Goal: Transaction & Acquisition: Purchase product/service

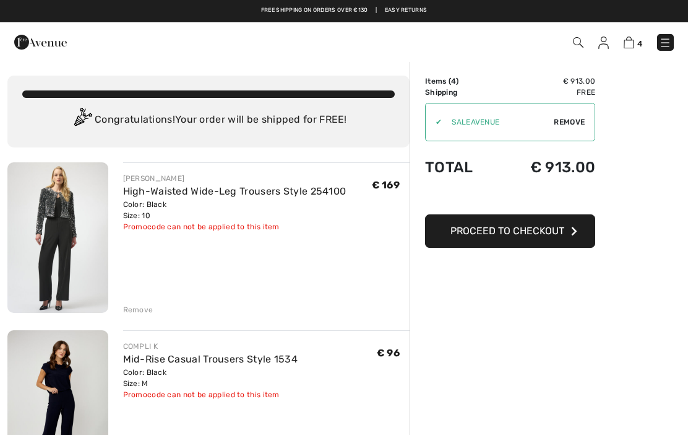
click at [44, 277] on img at bounding box center [57, 237] width 101 height 150
click at [58, 247] on img at bounding box center [57, 237] width 101 height 150
click at [56, 277] on img at bounding box center [57, 237] width 101 height 150
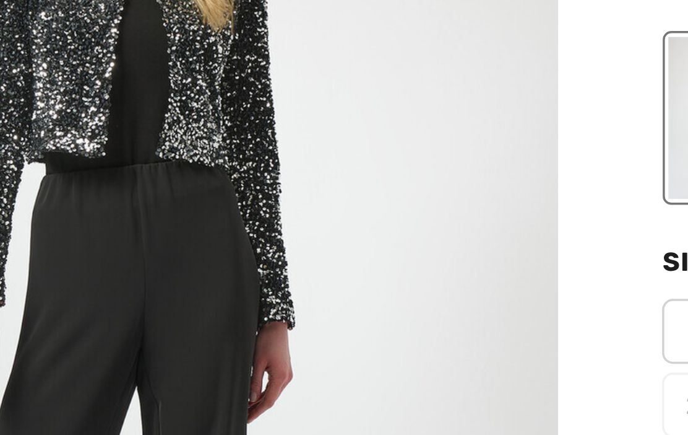
scroll to position [147, 81]
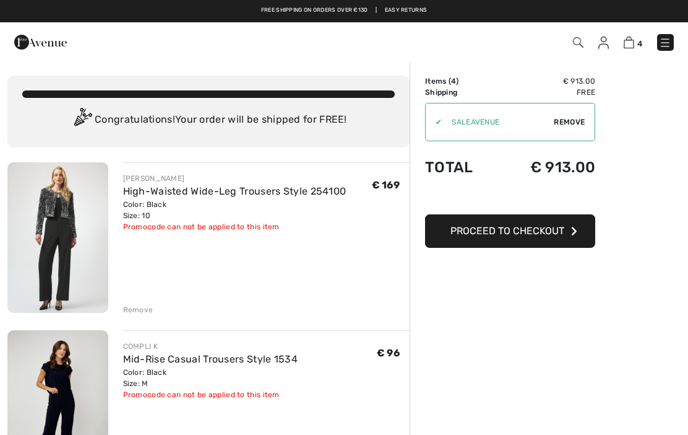
click at [141, 309] on div "Remove" at bounding box center [138, 309] width 30 height 11
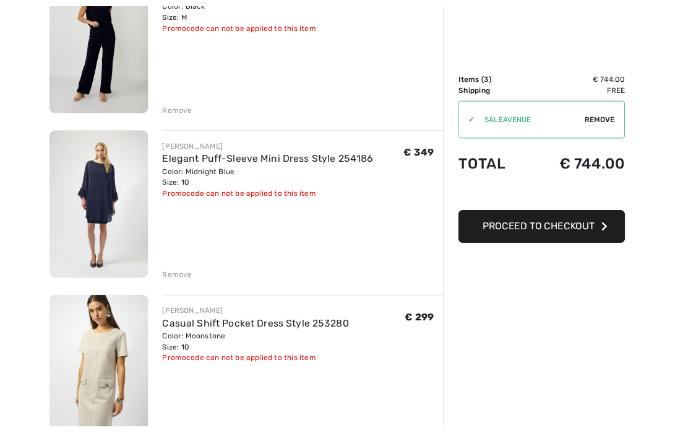
scroll to position [207, 0]
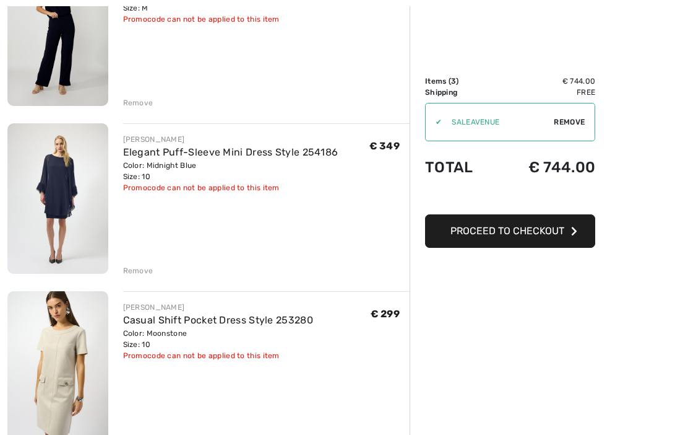
click at [138, 272] on div "Remove" at bounding box center [138, 270] width 30 height 11
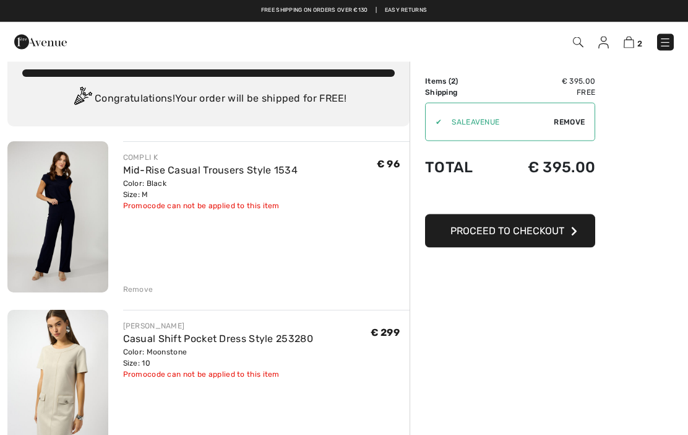
scroll to position [0, 0]
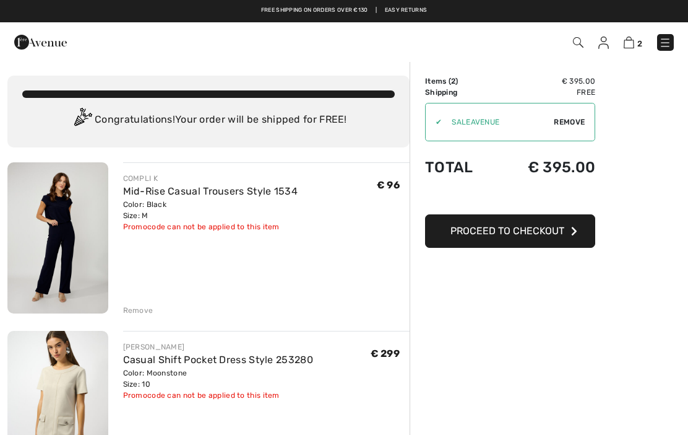
click at [41, 43] on img at bounding box center [40, 42] width 53 height 25
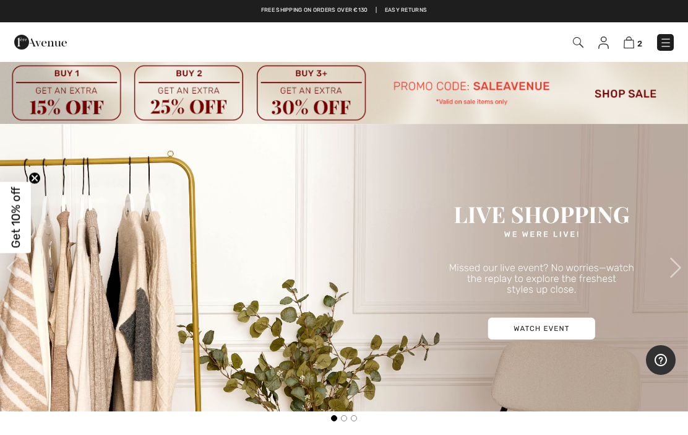
click at [619, 97] on img at bounding box center [344, 92] width 688 height 63
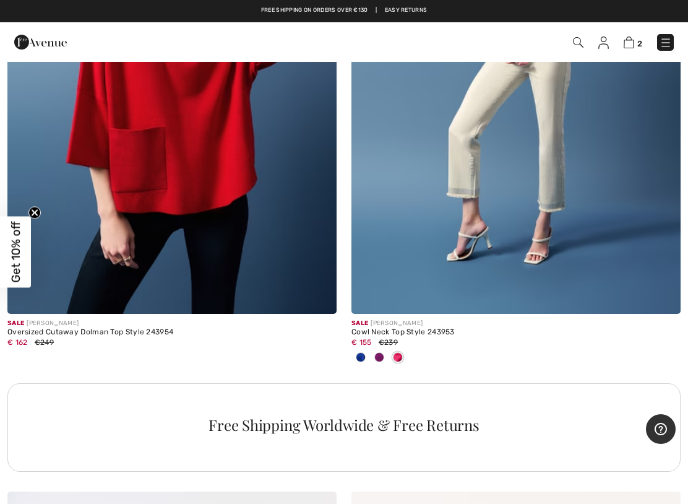
scroll to position [10030, 0]
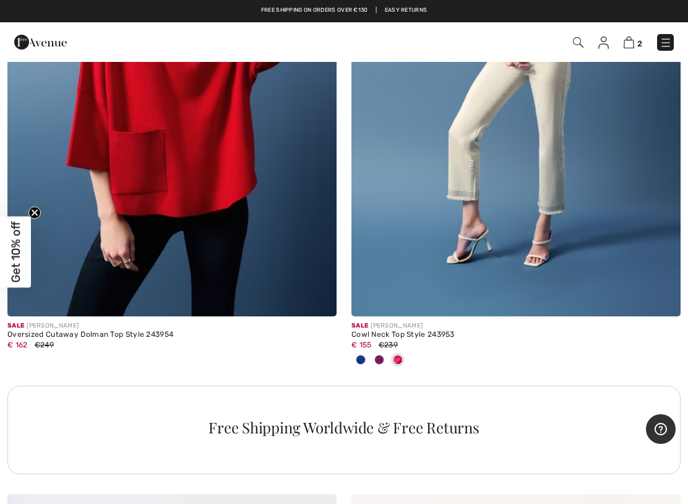
click at [110, 274] on img at bounding box center [171, 69] width 329 height 494
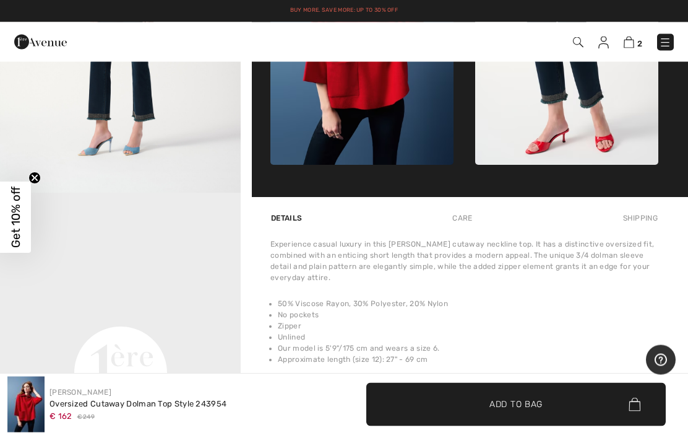
scroll to position [573, 0]
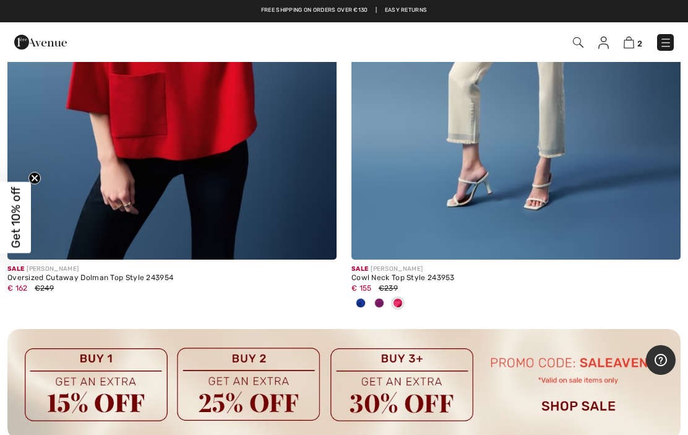
click at [633, 39] on img at bounding box center [629, 43] width 11 height 12
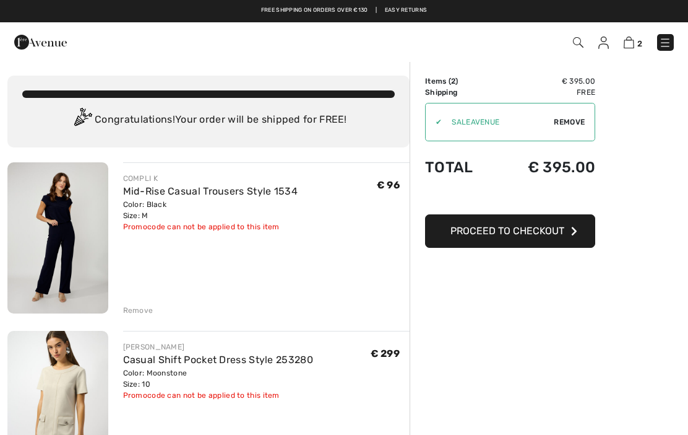
click at [488, 234] on span "Proceed to Checkout" at bounding box center [508, 231] width 114 height 12
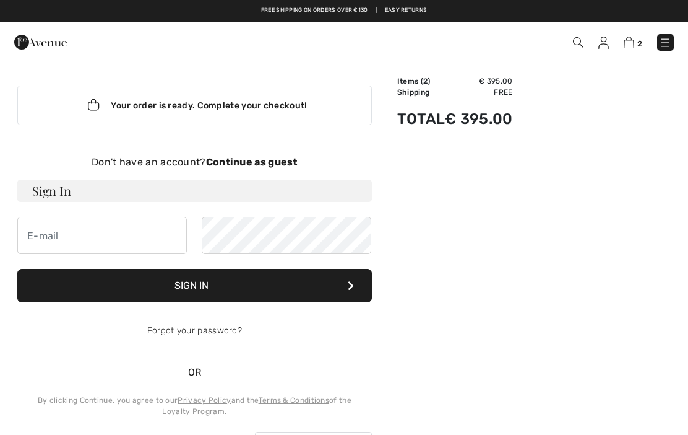
click at [263, 161] on strong "Continue as guest" at bounding box center [252, 162] width 92 height 12
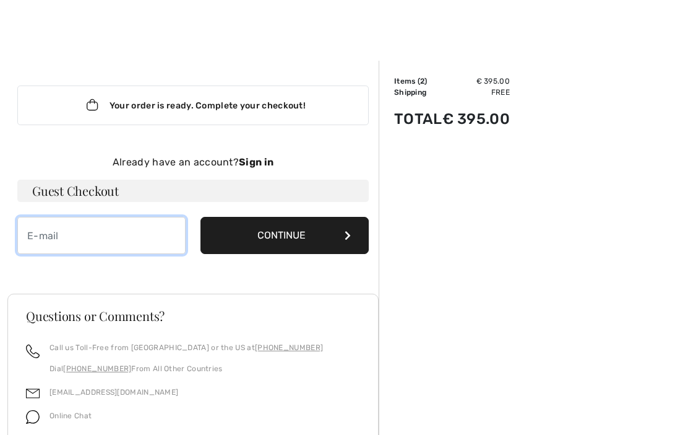
click at [58, 243] on input "email" at bounding box center [101, 235] width 168 height 37
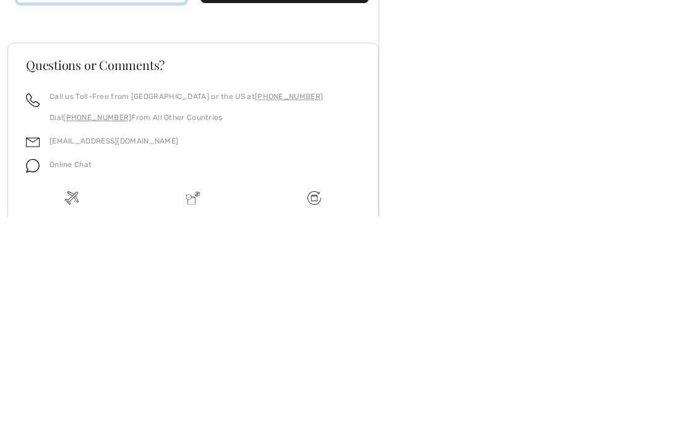
scroll to position [33, 0]
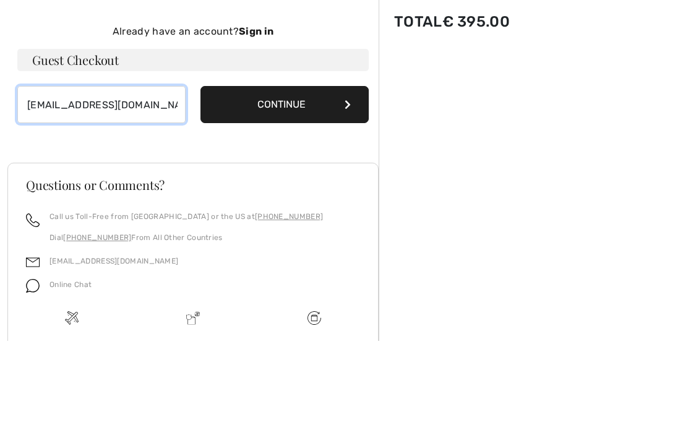
type input "charltontantl@gmail.com"
click at [326, 183] on button "Continue" at bounding box center [285, 201] width 168 height 37
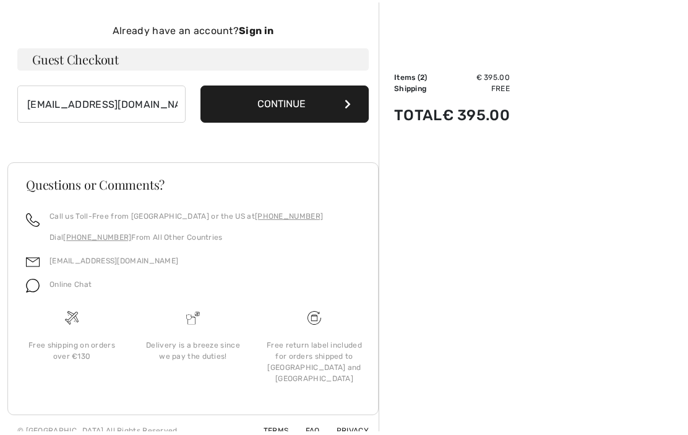
scroll to position [131, 0]
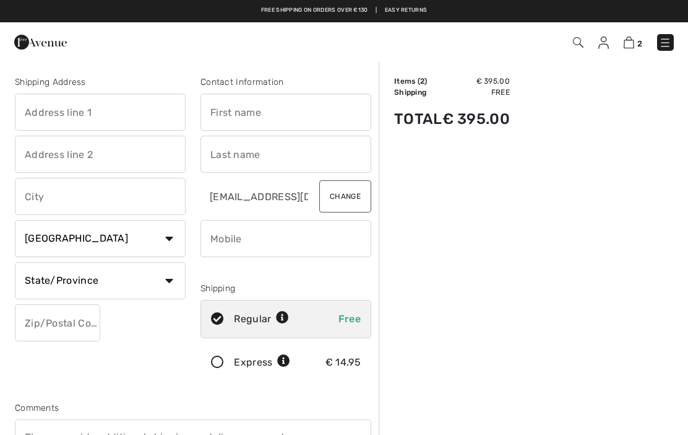
click at [167, 238] on select "Country Canada United States Afghanistan Aland Islands Albania Algeria American…" at bounding box center [100, 238] width 171 height 37
select select "SG"
click at [52, 105] on input "text" at bounding box center [100, 111] width 171 height 37
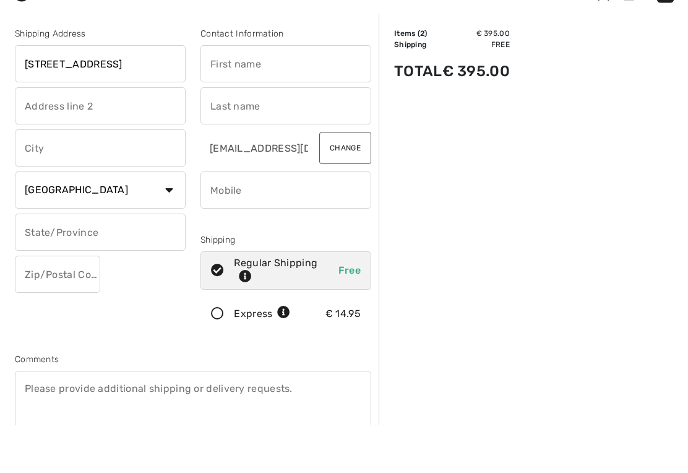
type input "12 Gallop Road"
click at [108, 178] on input "text" at bounding box center [100, 196] width 171 height 37
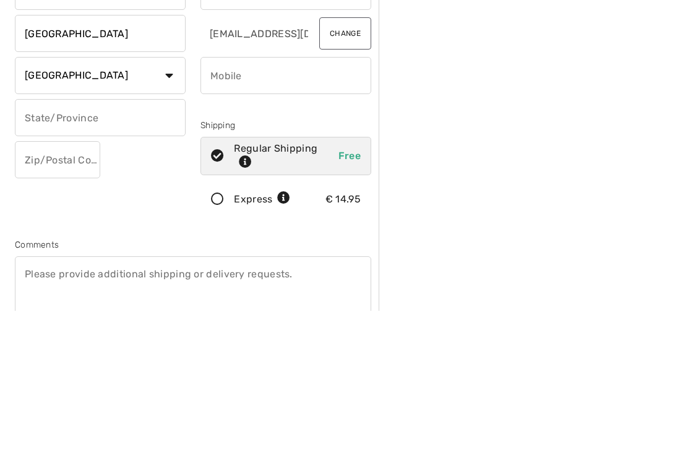
type input "[GEOGRAPHIC_DATA]"
click at [80, 304] on input "text" at bounding box center [57, 322] width 85 height 37
type input "259013"
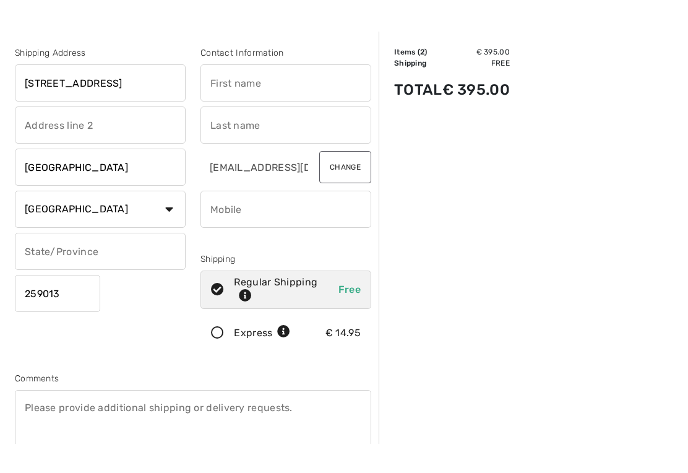
click at [288, 93] on input "text" at bounding box center [286, 111] width 171 height 37
click at [241, 136] on input "text" at bounding box center [286, 154] width 171 height 37
type input "Charlton"
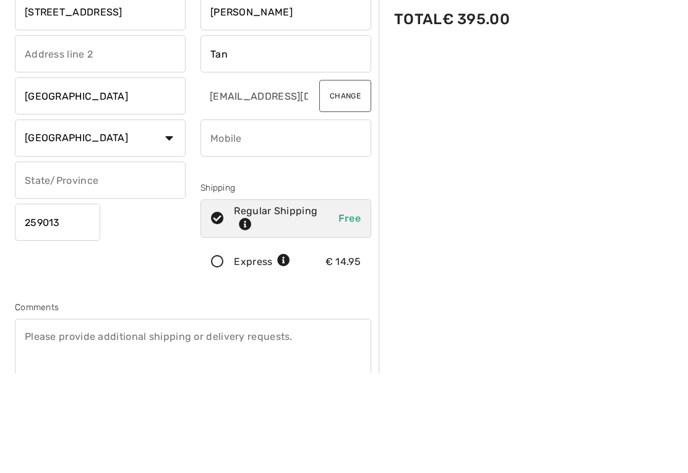
type input "Tan"
click at [299, 220] on input "phone" at bounding box center [286, 238] width 171 height 37
type input "+"
type input "6"
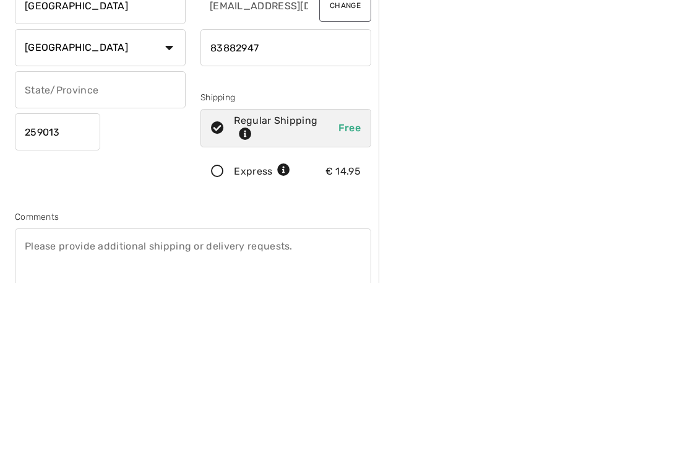
type input "83882947"
click at [127, 262] on input "text" at bounding box center [100, 280] width 171 height 37
type input "[GEOGRAPHIC_DATA]"
click at [585, 165] on div "Order Summary Details Items ( 2 ) € 395.00 Promo code € 0.00 Shipping Free Tax1…" at bounding box center [534, 463] width 310 height 805
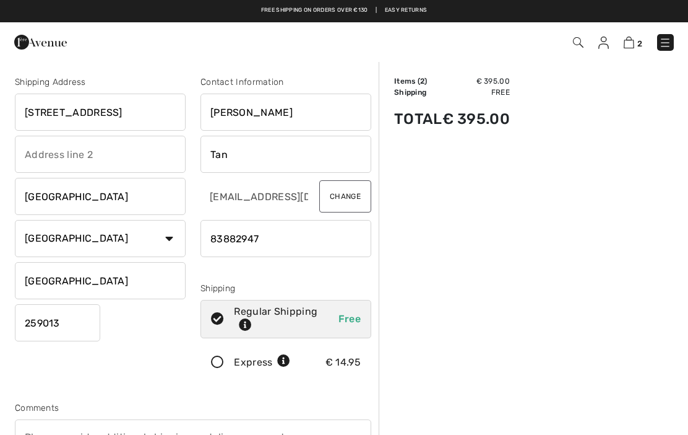
click at [37, 106] on input "12 Gallop Road" at bounding box center [100, 111] width 171 height 37
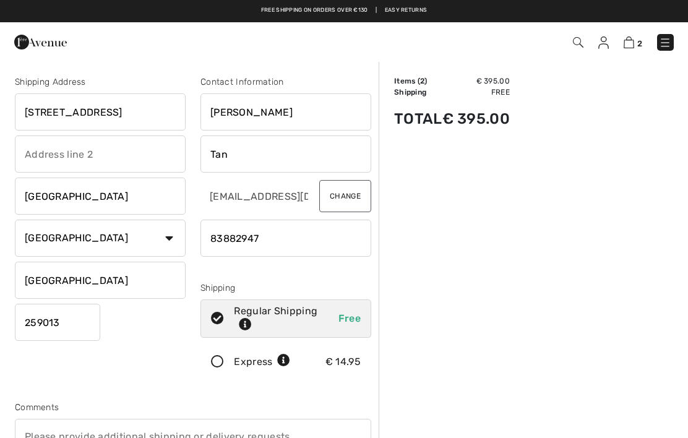
click at [35, 113] on input "12 Gallop Road" at bounding box center [100, 111] width 171 height 37
type input "[STREET_ADDRESS]"
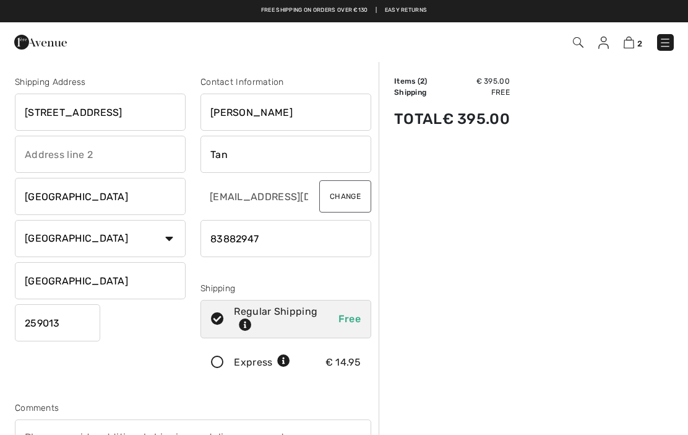
click at [297, 163] on input "Tan" at bounding box center [286, 154] width 171 height 37
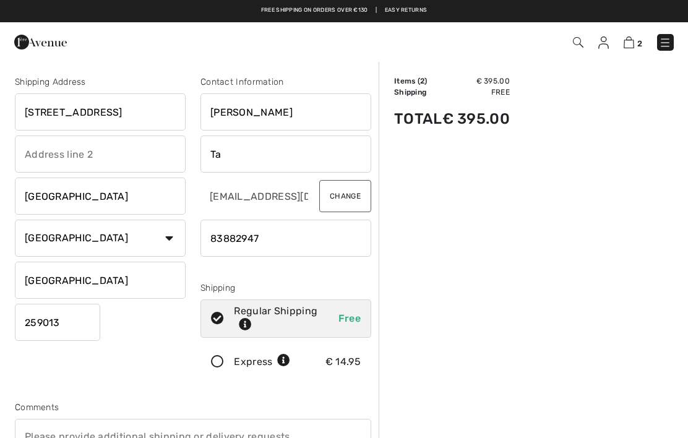
type input "T"
click at [280, 118] on input "Charlton" at bounding box center [286, 111] width 171 height 37
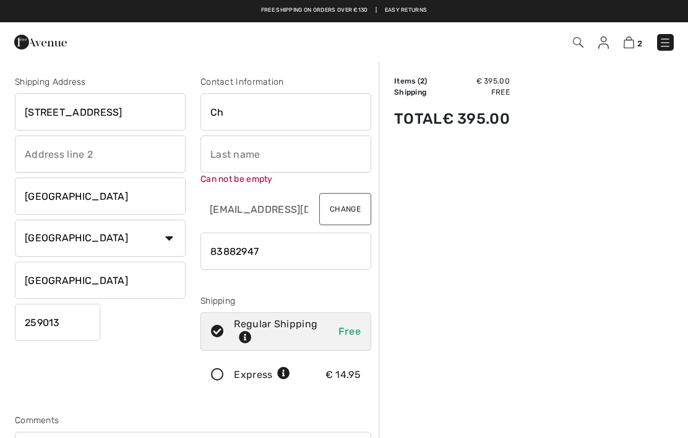
type input "C"
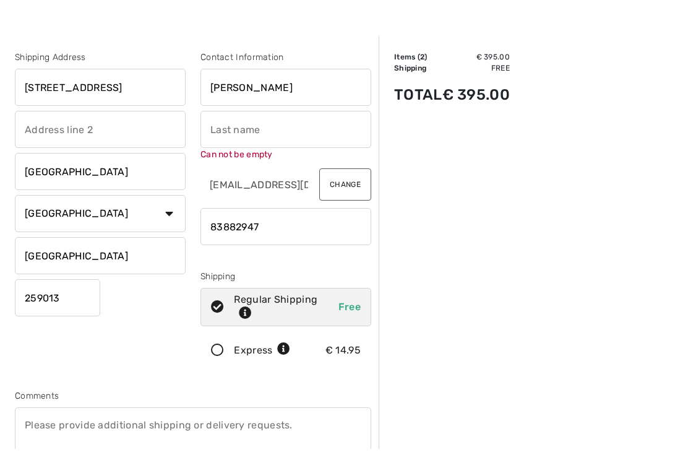
click at [319, 93] on input "Angela OEI" at bounding box center [286, 111] width 171 height 37
type input "Angela"
click at [310, 136] on input "text" at bounding box center [286, 154] width 171 height 37
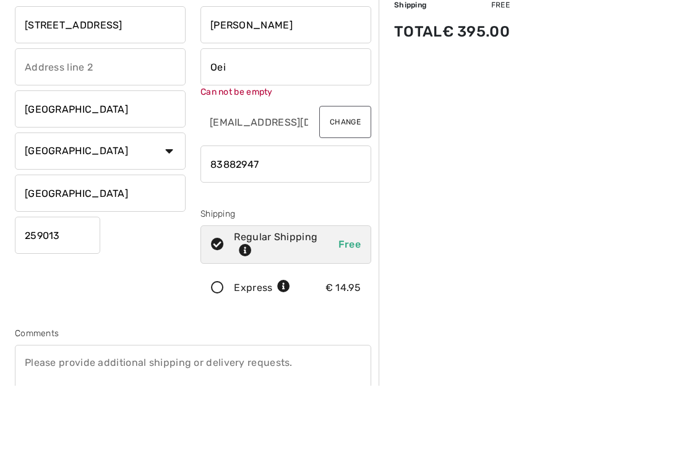
type input "Oei"
click at [289, 233] on input "phone" at bounding box center [286, 251] width 171 height 37
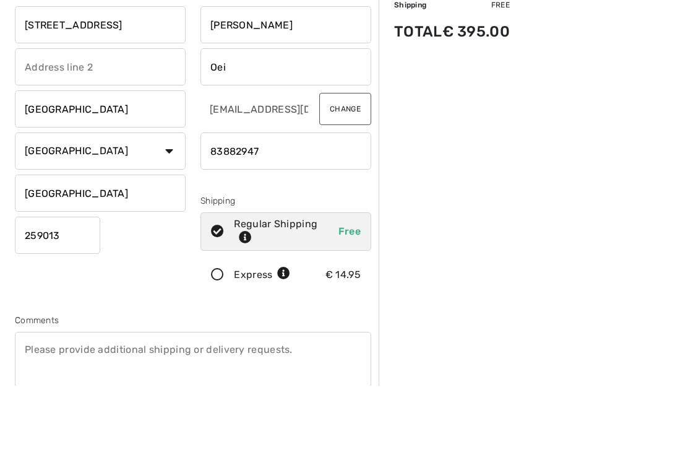
scroll to position [105, 0]
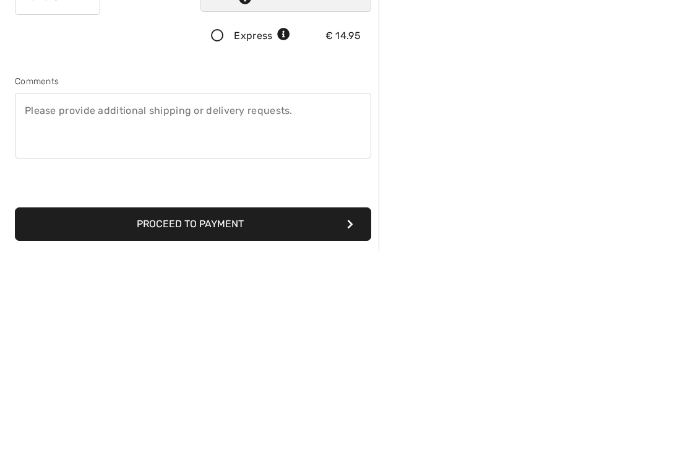
click at [506, 152] on div "Order Summary Details Items ( 2 ) € 395.00 Promo code € 0.00 Shipping Free Tax1…" at bounding box center [534, 358] width 310 height 805
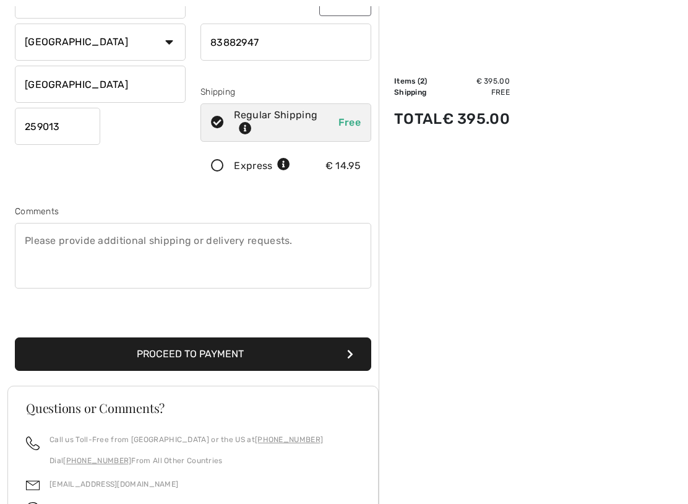
scroll to position [196, 0]
click at [321, 353] on button "Proceed to Payment" at bounding box center [193, 353] width 357 height 33
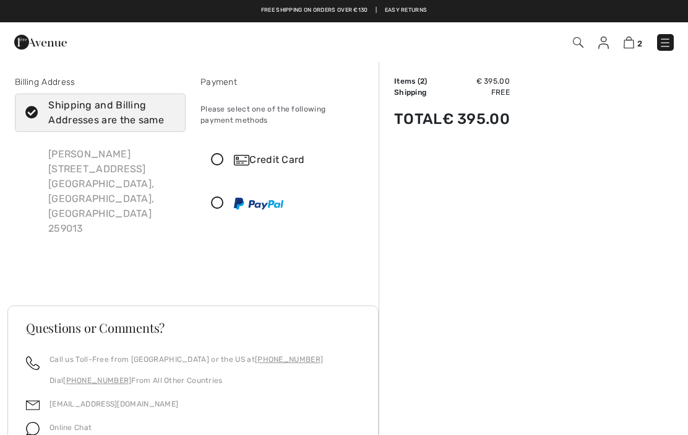
click at [223, 154] on icon at bounding box center [217, 160] width 33 height 13
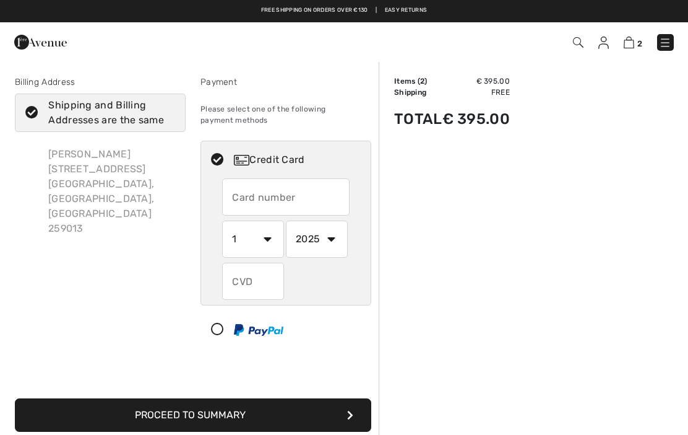
click at [288, 198] on input "text" at bounding box center [286, 196] width 128 height 37
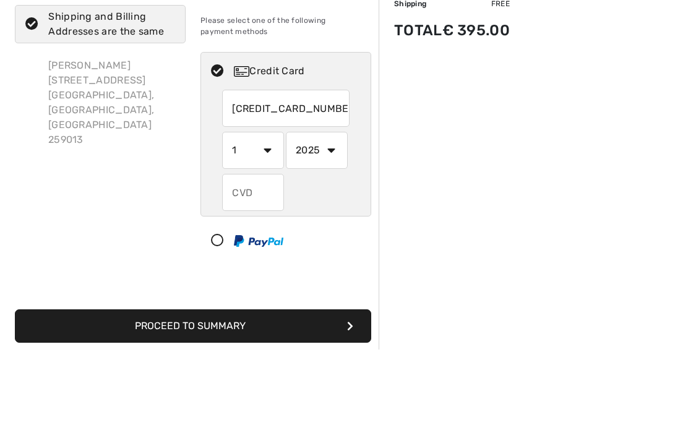
type input "5420891100630584"
click at [267, 220] on select "1 2 3 4 5 6 7 8 9 10 11 12" at bounding box center [253, 238] width 62 height 37
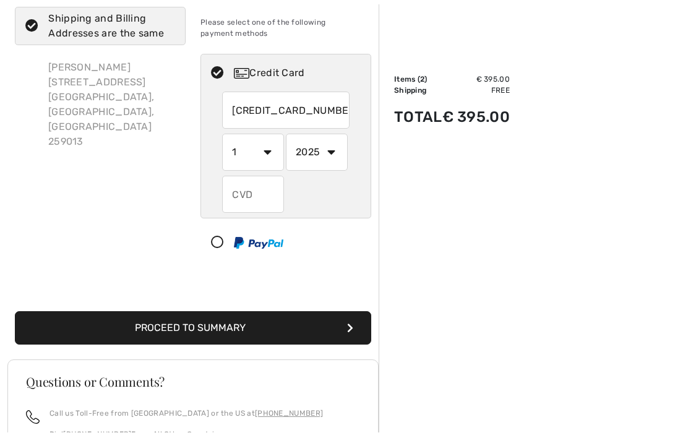
scroll to position [89, 0]
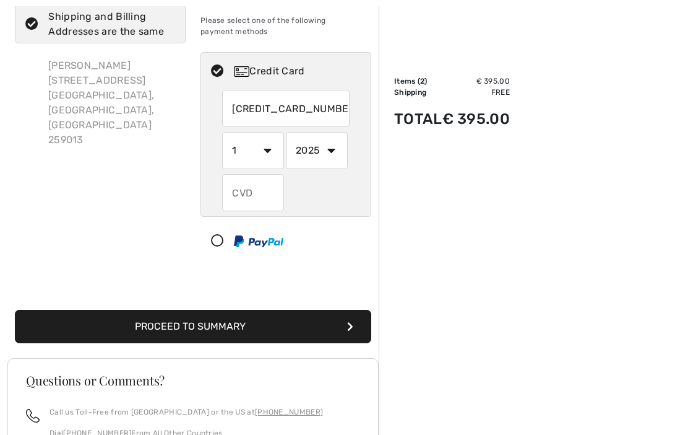
select select "3"
click at [330, 153] on select "2025 2026 2027 2028 2029 2030 2031 2032 2033 2034 2035" at bounding box center [317, 150] width 62 height 37
click at [326, 146] on select "2025 2026 2027 2028 2029 2030 2031 2032 2033 2034 2035" at bounding box center [317, 150] width 62 height 37
select select "2027"
click at [248, 196] on input "text" at bounding box center [253, 192] width 62 height 37
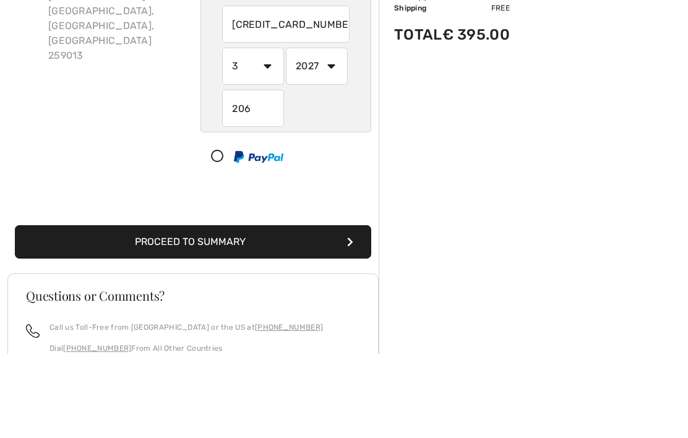
type input "206"
click at [614, 129] on div "Order Summary Details Items ( 2 ) € 395.00 Promo code € 0.00 Shipping Free Tax1…" at bounding box center [534, 306] width 310 height 669
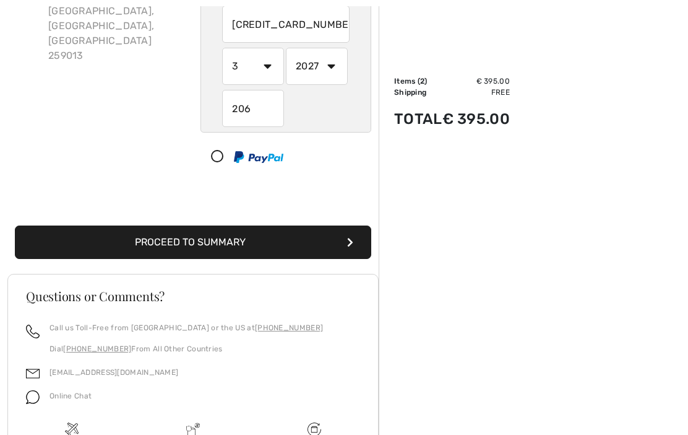
click at [316, 243] on button "Proceed to Summary" at bounding box center [193, 241] width 357 height 33
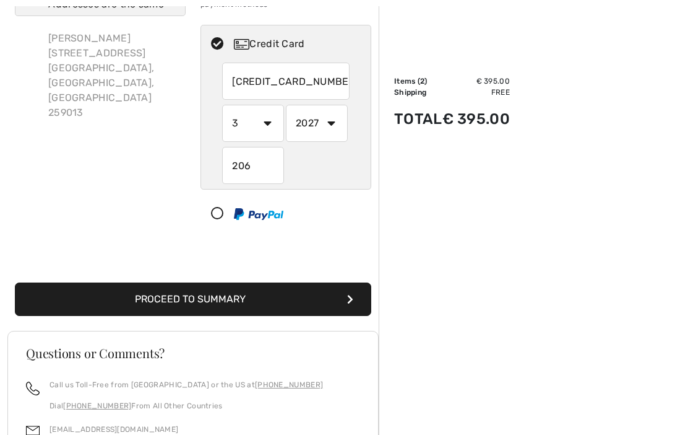
scroll to position [71, 0]
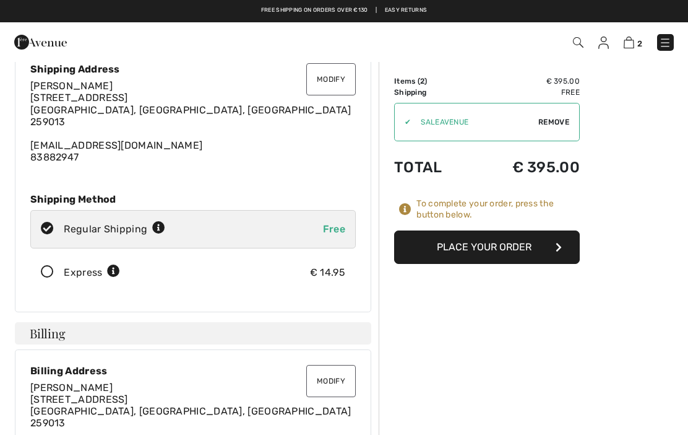
scroll to position [50, 0]
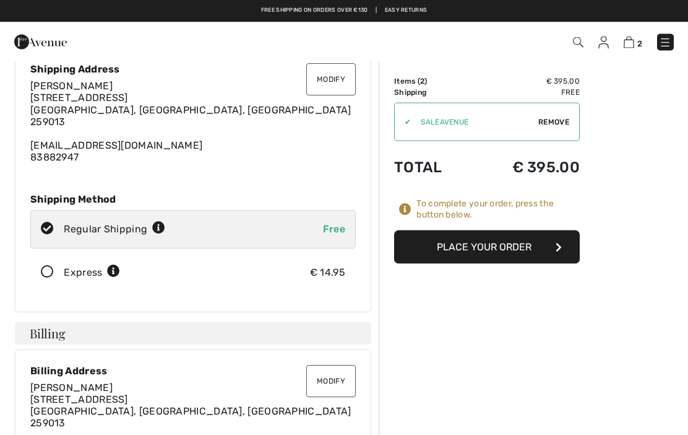
click at [487, 249] on button "Place Your Order" at bounding box center [487, 246] width 186 height 33
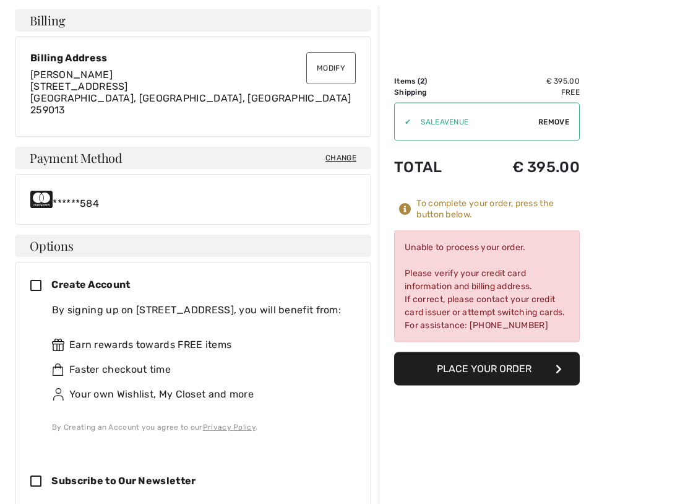
scroll to position [363, 0]
click at [348, 155] on span "Change" at bounding box center [341, 157] width 31 height 11
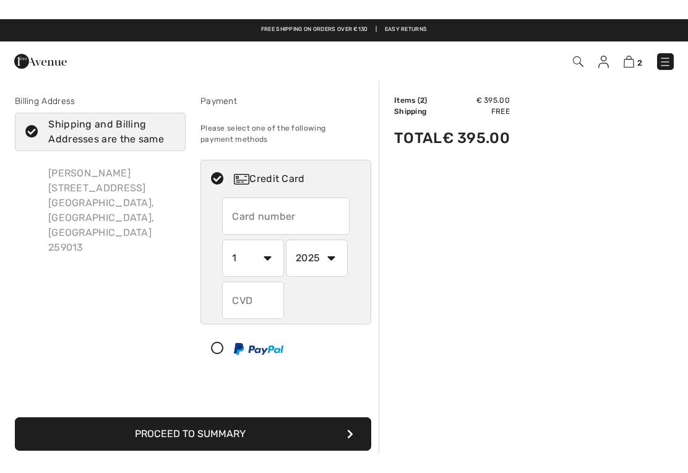
scroll to position [23, 0]
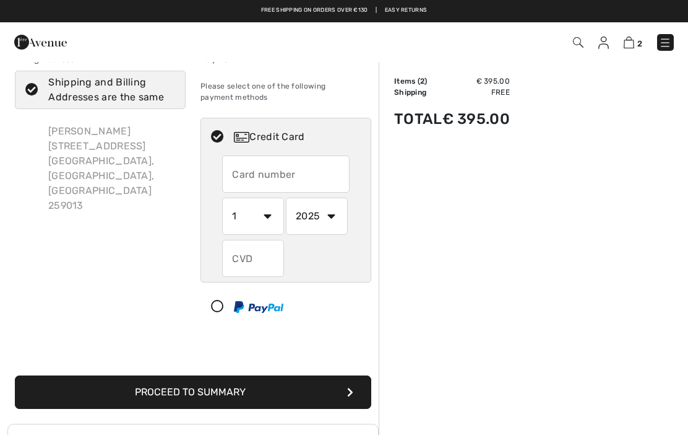
click at [293, 167] on input "text" at bounding box center [286, 173] width 128 height 37
radio input "true"
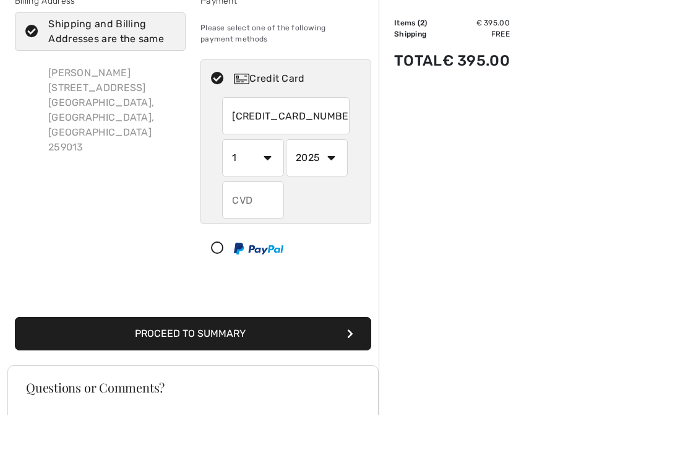
type input "[CREDIT_CARD_NUMBER]"
click at [264, 197] on select "1 2 3 4 5 6 7 8 9 10 11 12" at bounding box center [253, 215] width 62 height 37
radio input "true"
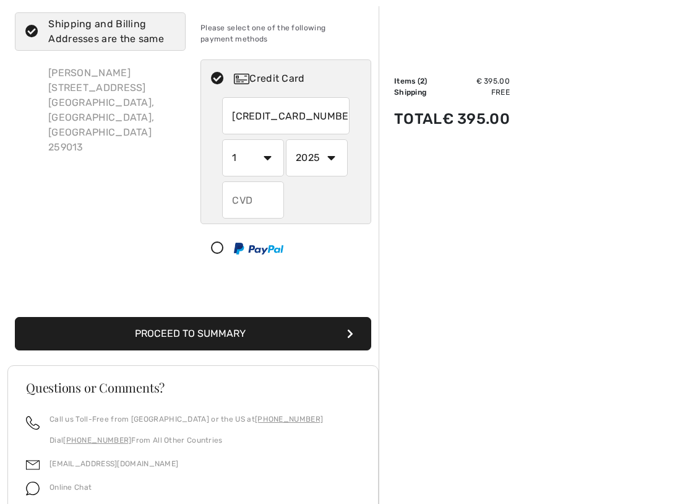
select select "3"
click at [321, 156] on select "2025 2026 2027 2028 2029 2030 2031 2032 2033 2034 2035" at bounding box center [317, 157] width 62 height 37
radio input "true"
select select "2027"
click at [253, 191] on input "text" at bounding box center [253, 199] width 62 height 37
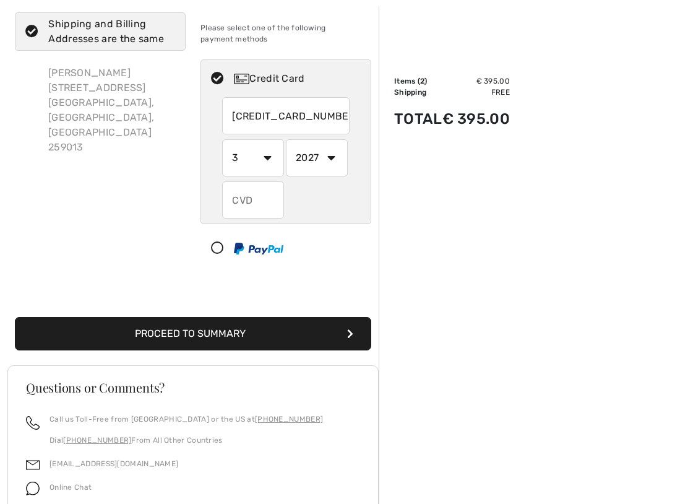
radio input "true"
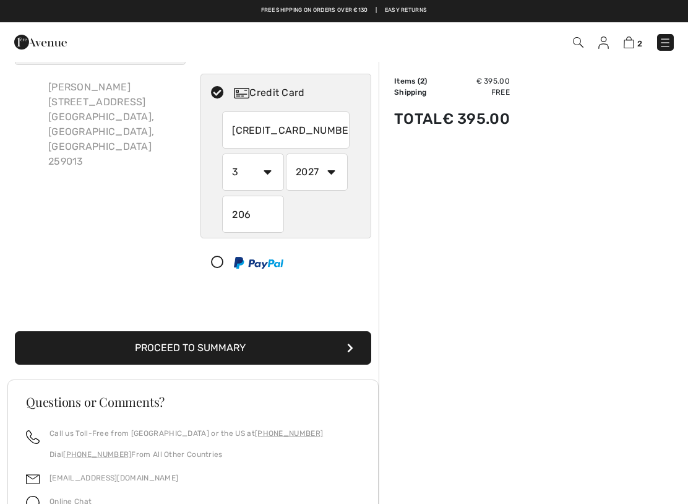
scroll to position [53, 0]
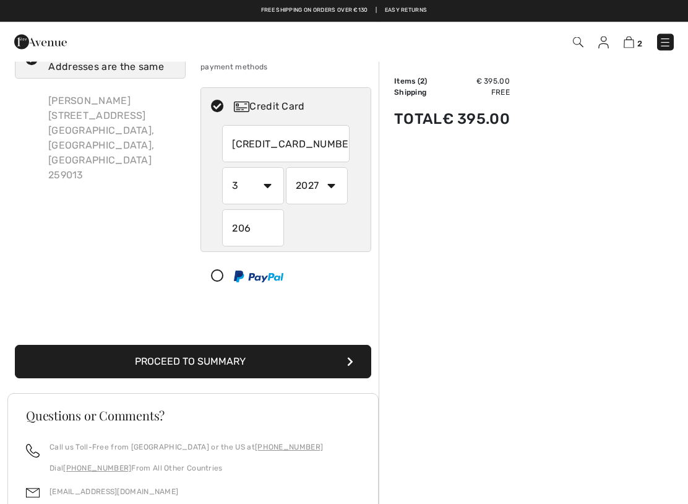
type input "206"
click at [323, 355] on button "Proceed to Summary" at bounding box center [193, 361] width 357 height 33
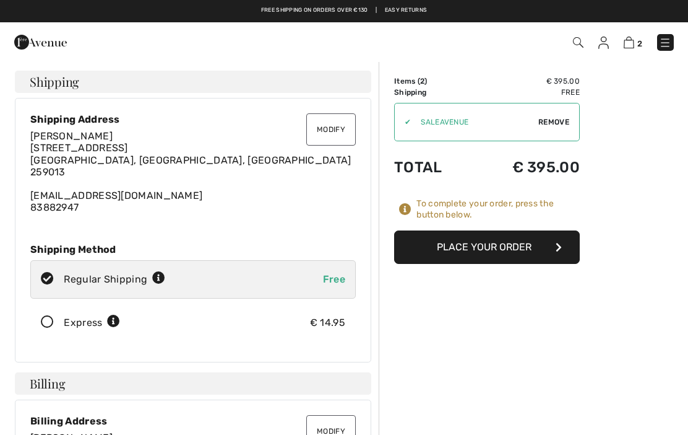
click at [517, 242] on button "Place Your Order" at bounding box center [487, 246] width 186 height 33
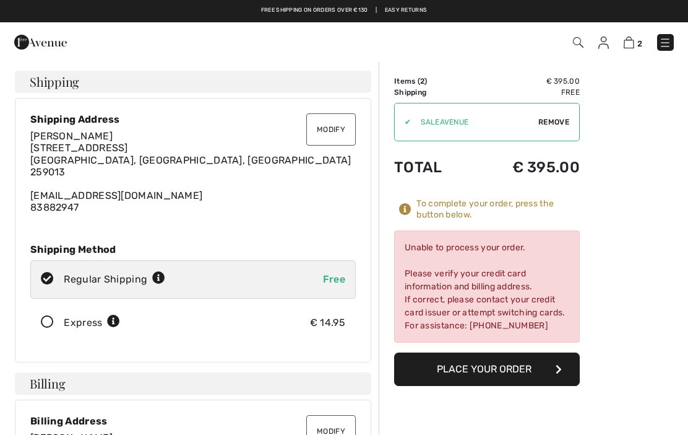
click at [631, 43] on img at bounding box center [629, 43] width 11 height 12
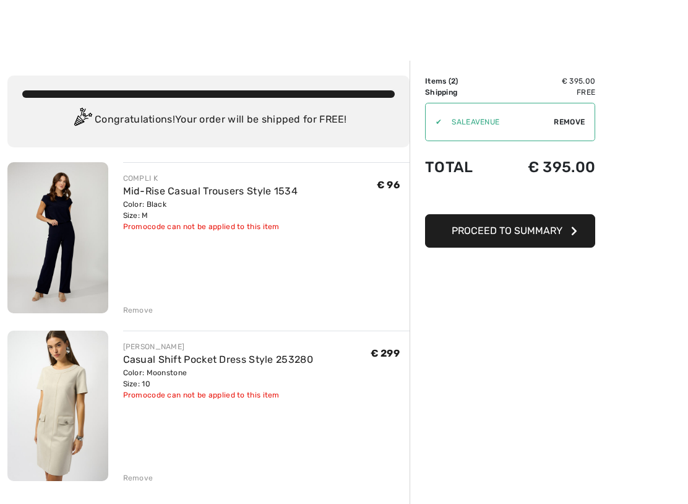
scroll to position [52, 0]
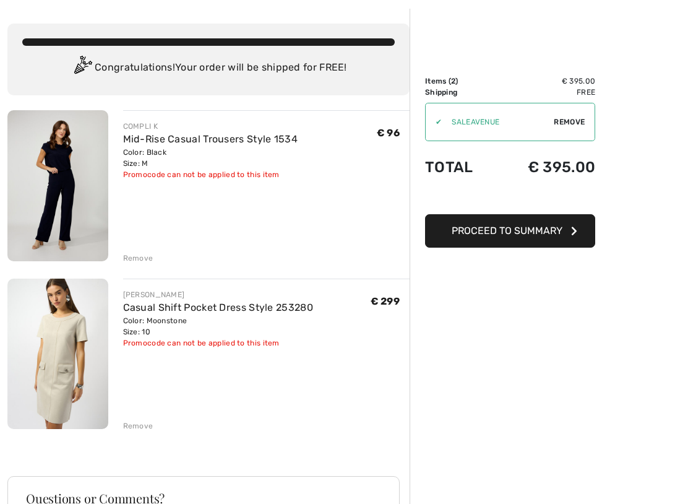
click at [643, 344] on div "Order Summary Details Items ( 2 ) € 395.00 Promo code € 0.00 Shipping Free Tax1…" at bounding box center [549, 384] width 279 height 751
